Goal: Transaction & Acquisition: Purchase product/service

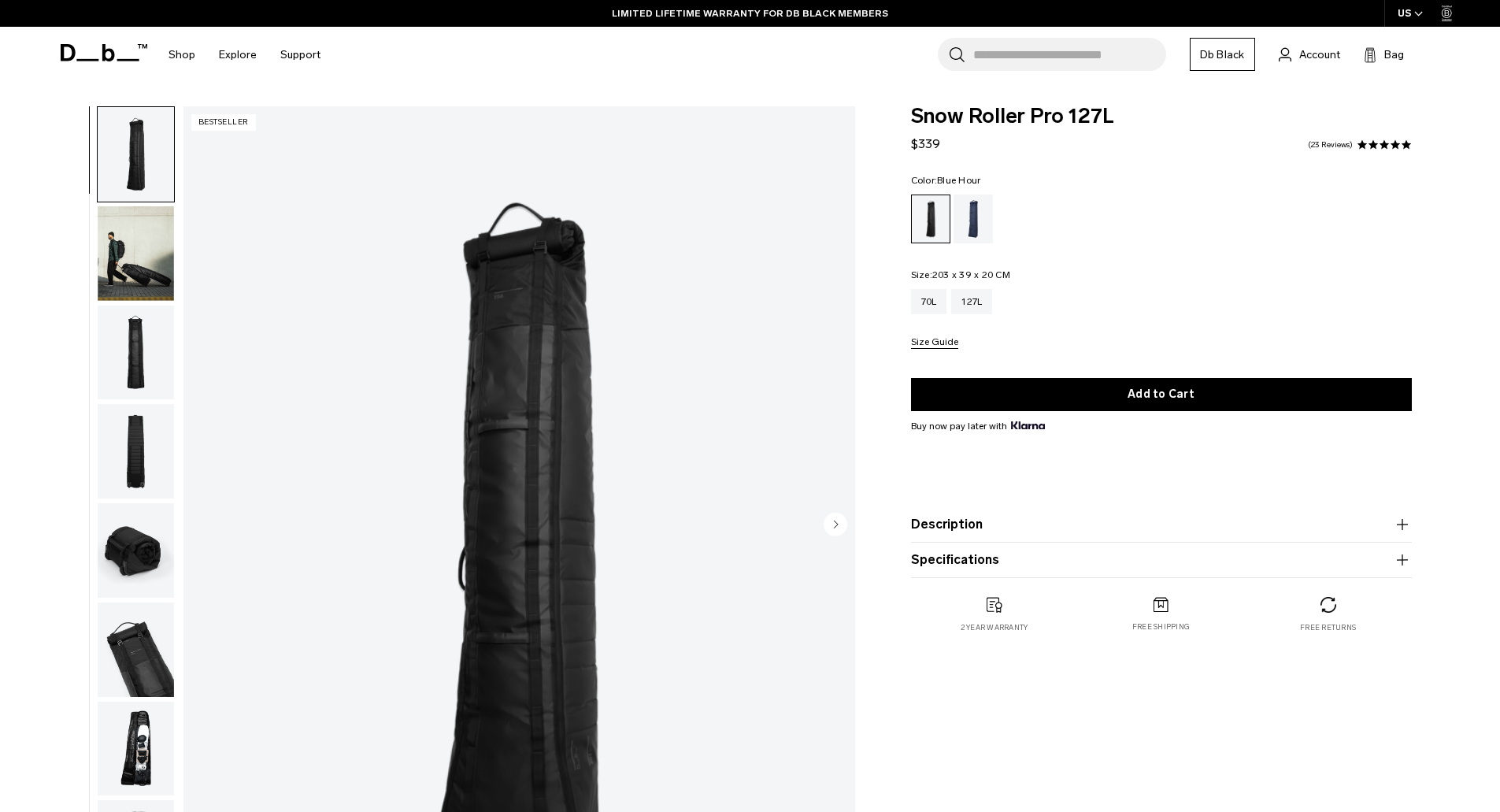
click at [979, 212] on div "Blue Hour" at bounding box center [973, 219] width 40 height 49
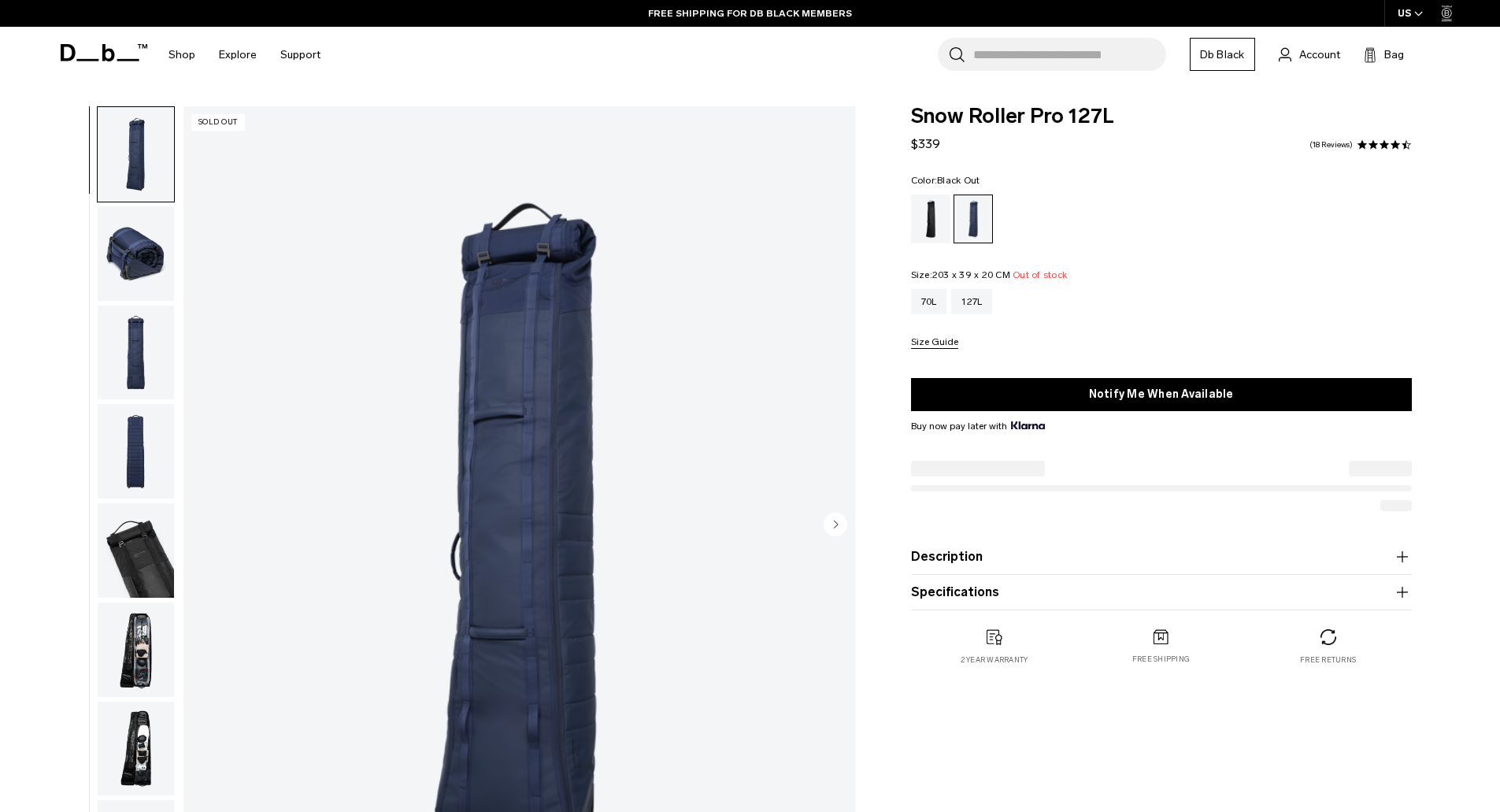
click at [932, 203] on div "Black Out" at bounding box center [931, 219] width 40 height 49
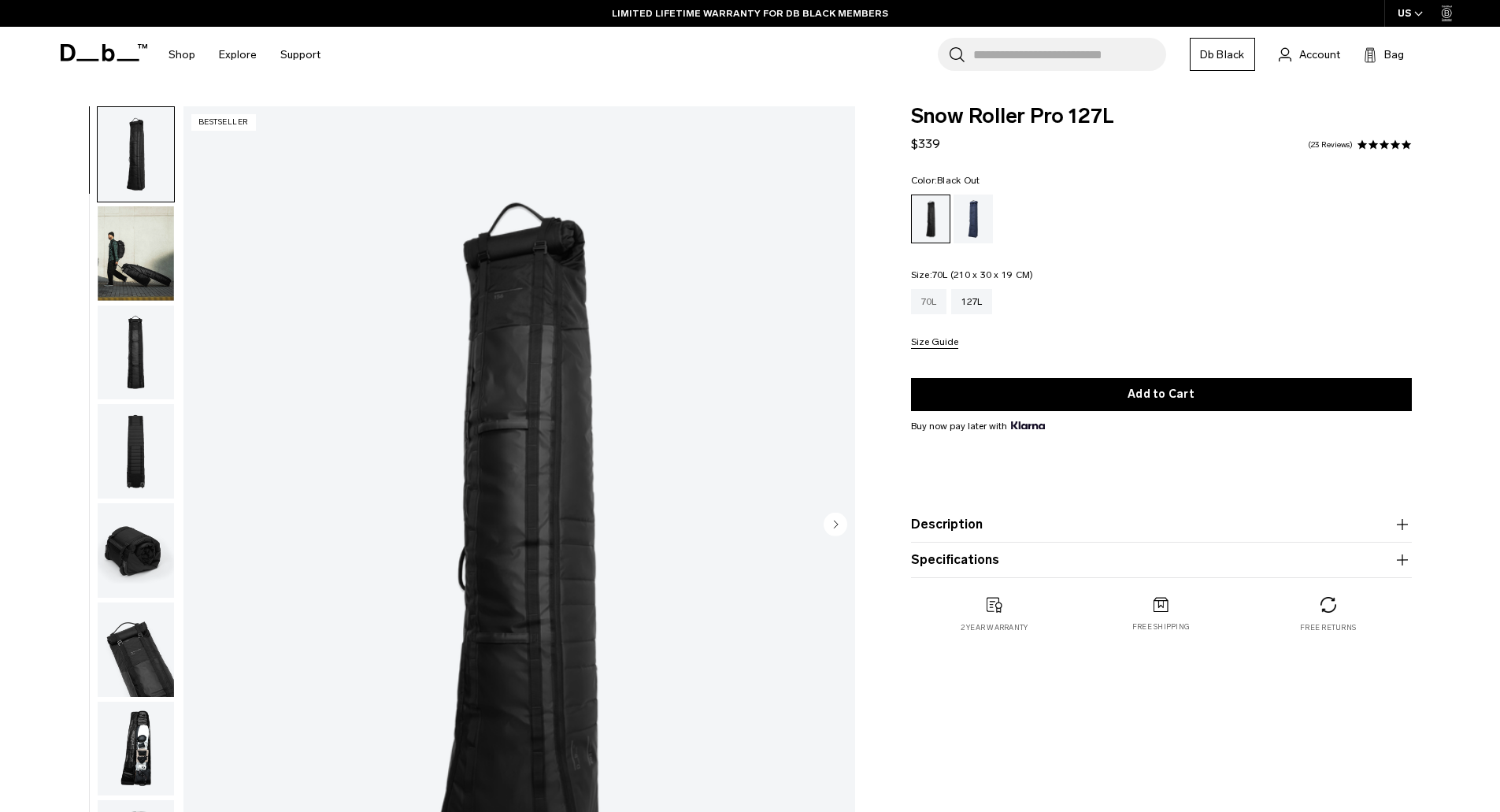
click at [932, 307] on div "70L" at bounding box center [928, 301] width 36 height 25
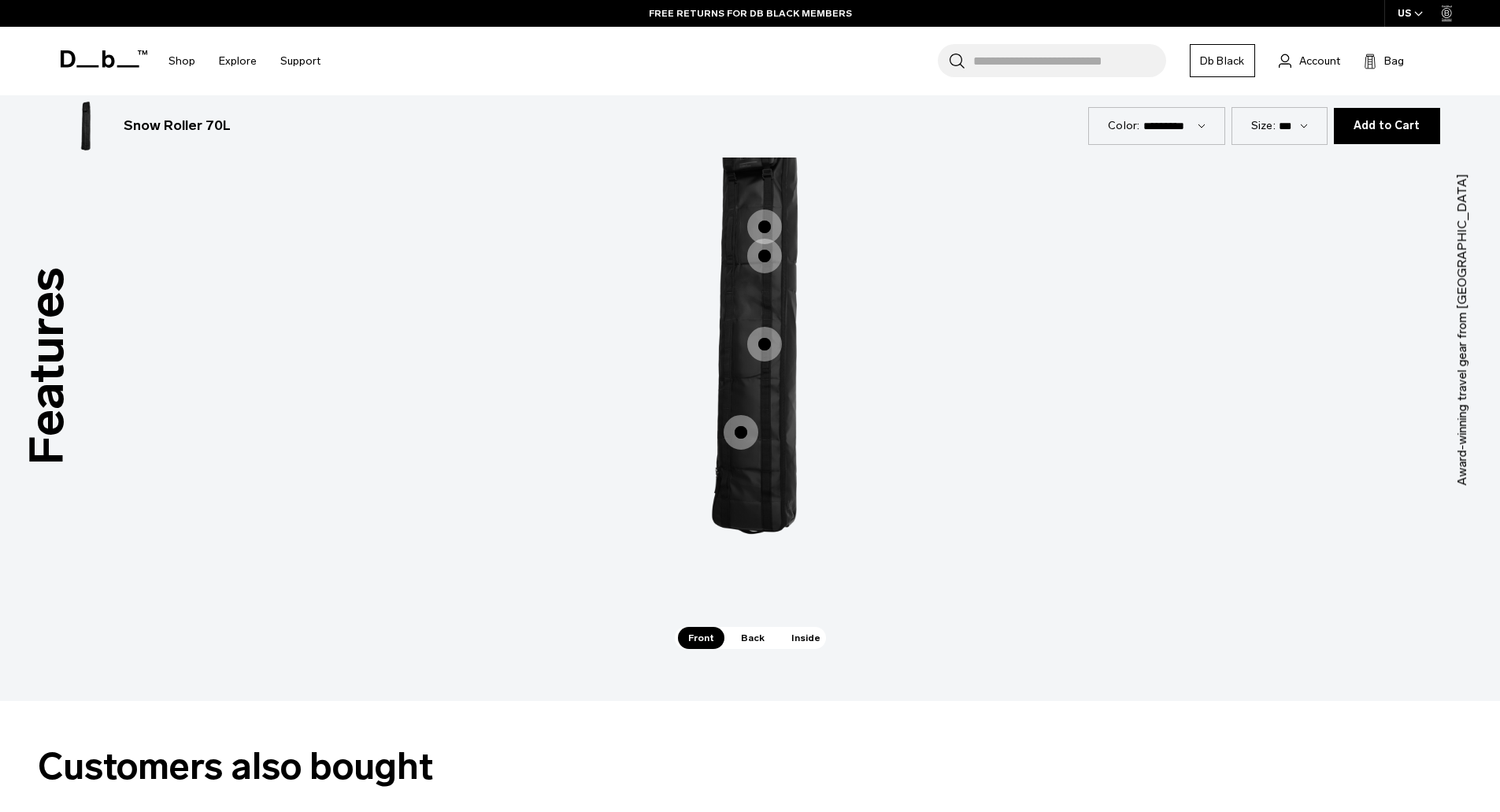
scroll to position [2205, 0]
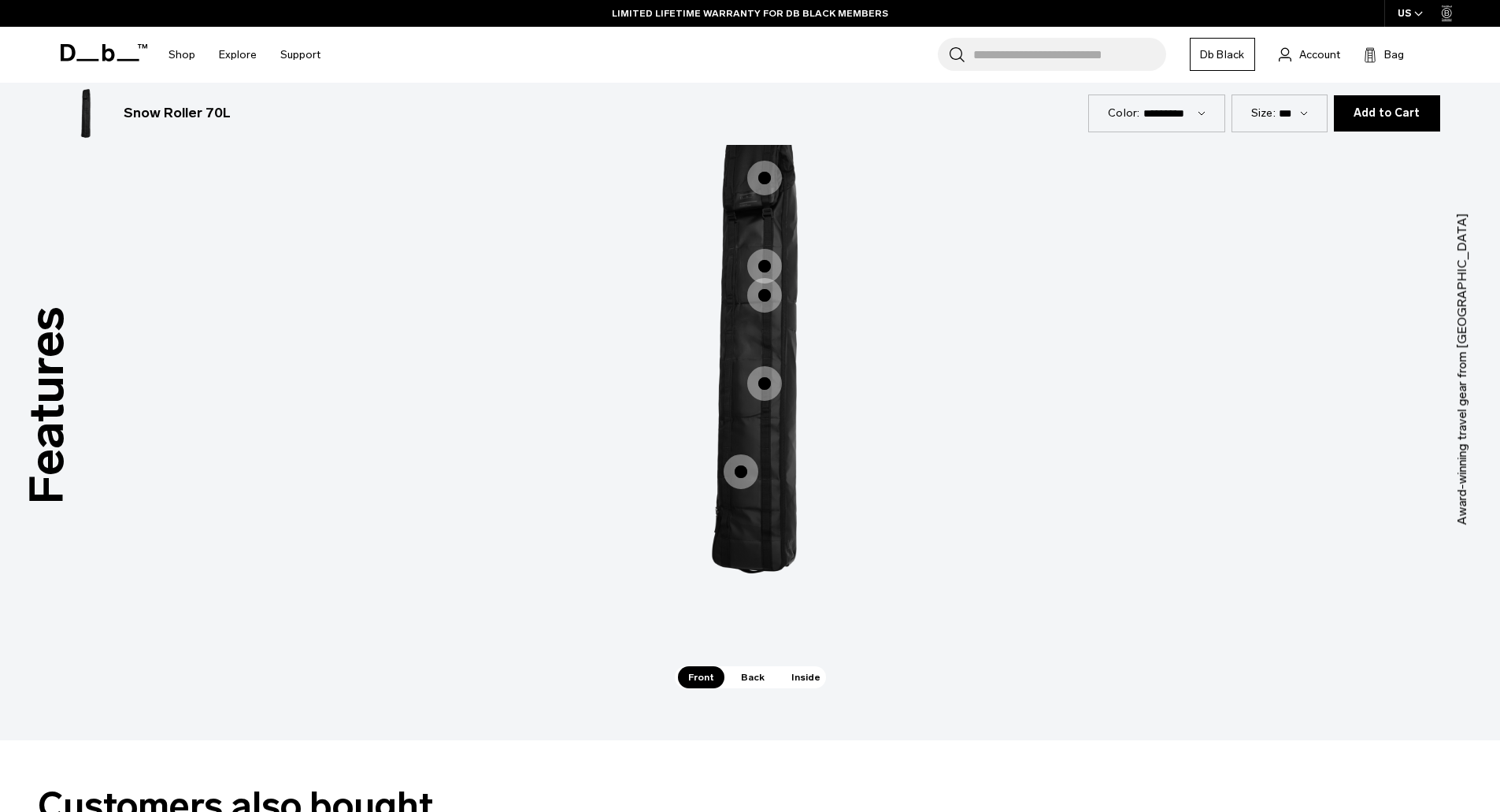
click at [804, 676] on span "Inside" at bounding box center [806, 677] width 50 height 22
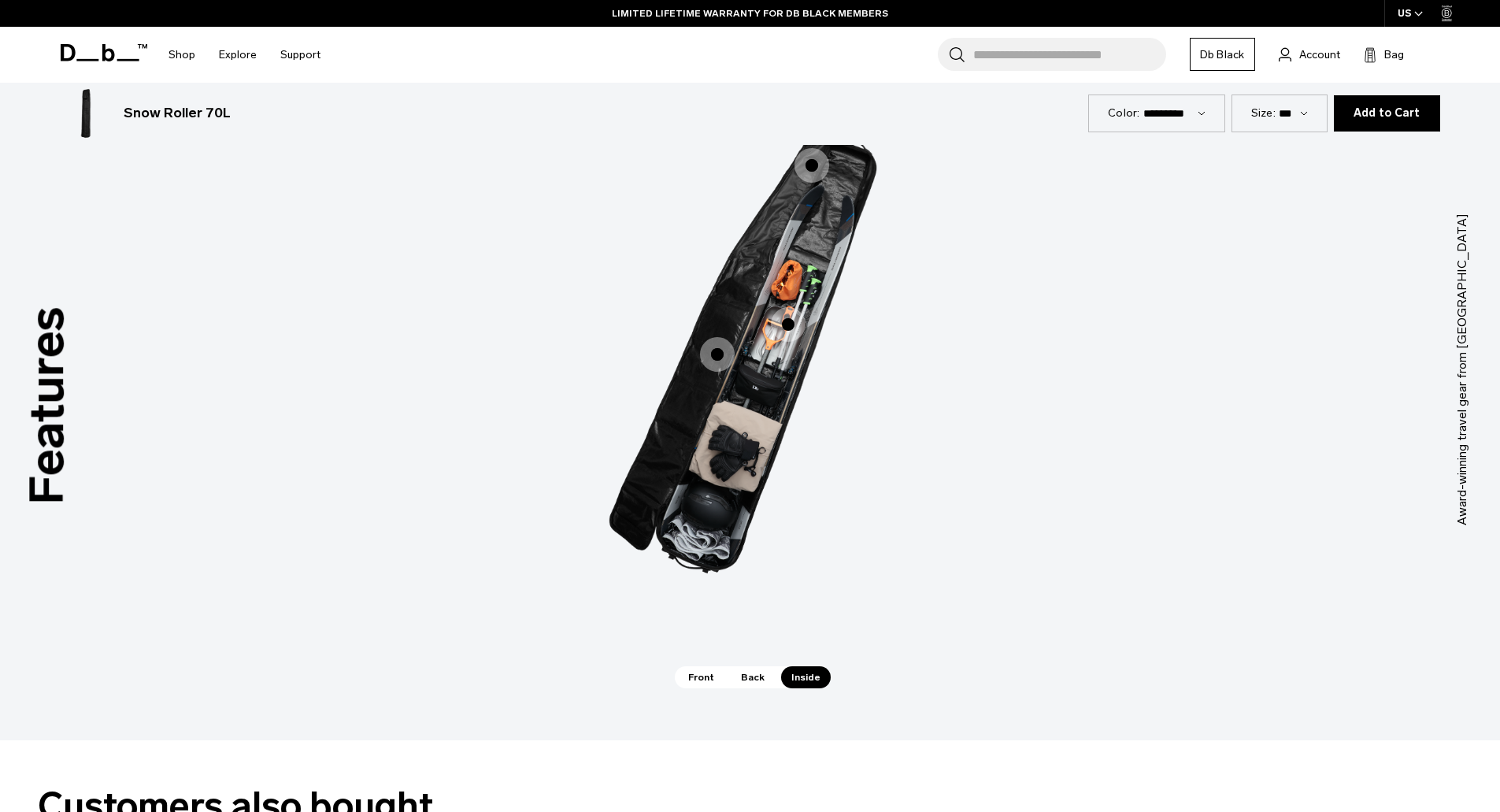
click at [762, 409] on img "3 / 3" at bounding box center [750, 345] width 473 height 590
click at [711, 355] on span "3 / 3" at bounding box center [717, 354] width 34 height 34
click at [788, 319] on span "3 / 3" at bounding box center [787, 324] width 34 height 34
click at [814, 163] on span "3 / 3" at bounding box center [811, 165] width 34 height 34
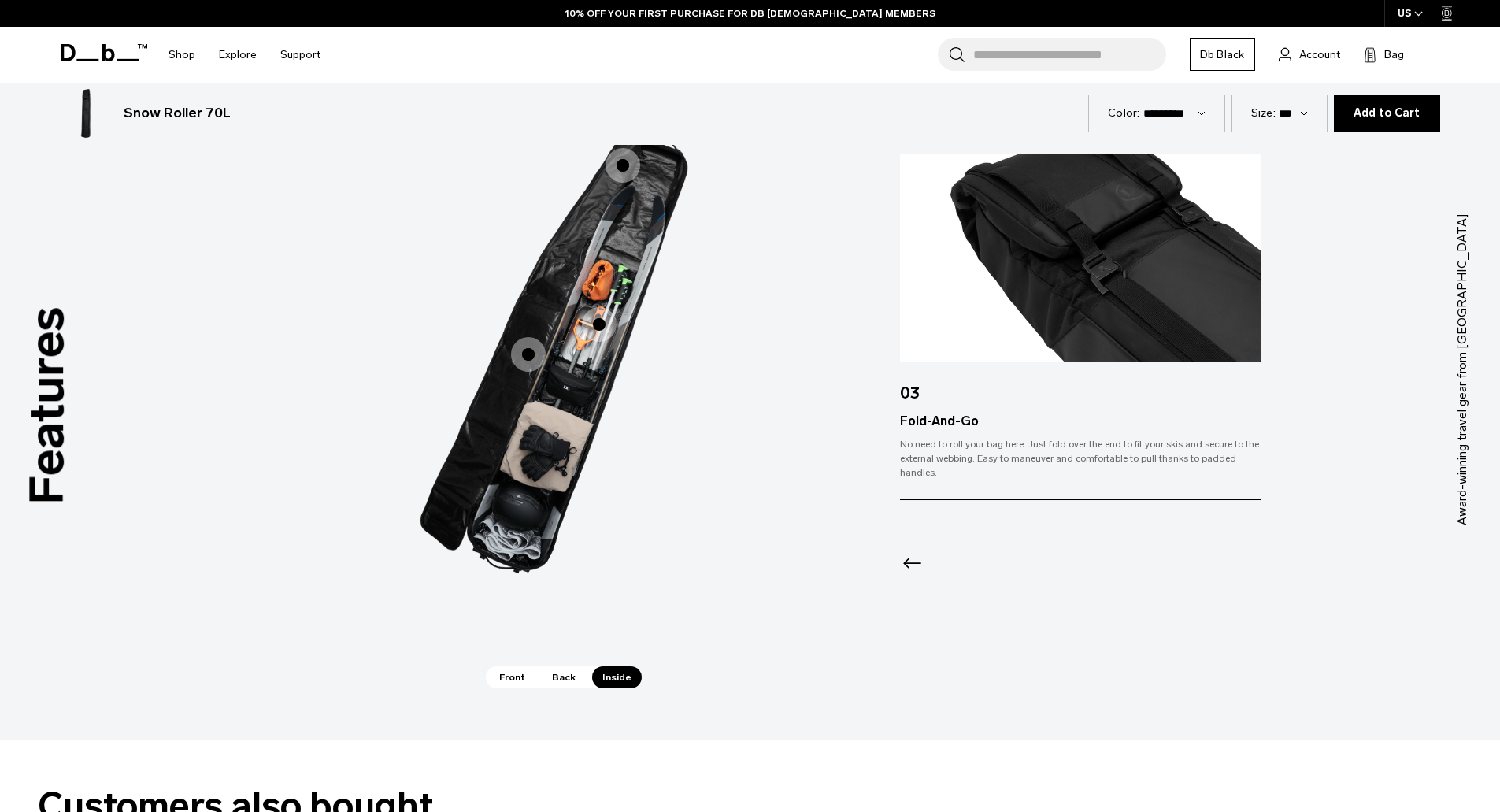
click at [603, 324] on span "3 / 3" at bounding box center [598, 324] width 34 height 34
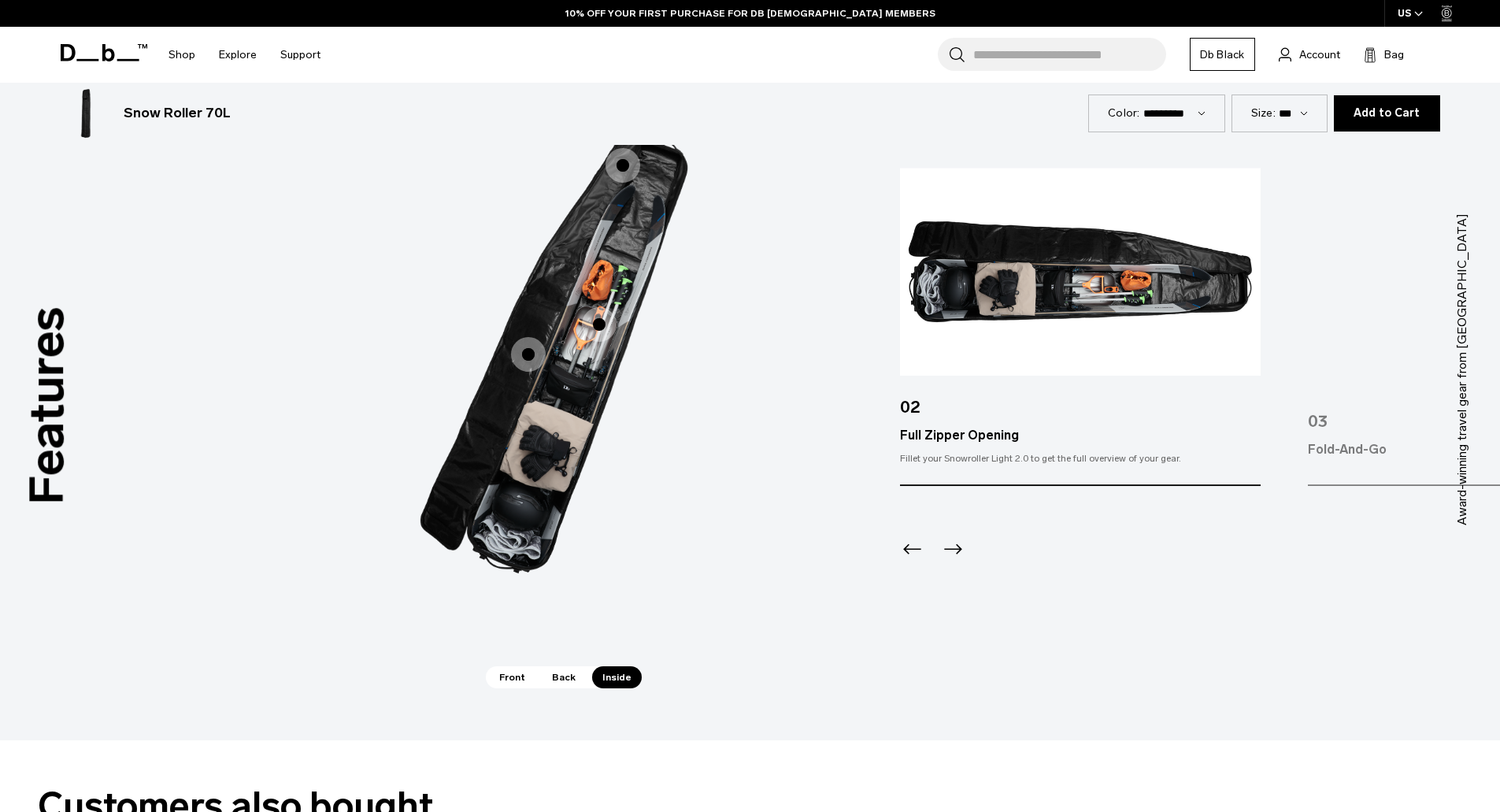
click at [1021, 316] on img at bounding box center [1080, 271] width 360 height 208
click at [915, 552] on icon "Previous slide" at bounding box center [912, 548] width 25 height 25
